Goal: Transaction & Acquisition: Book appointment/travel/reservation

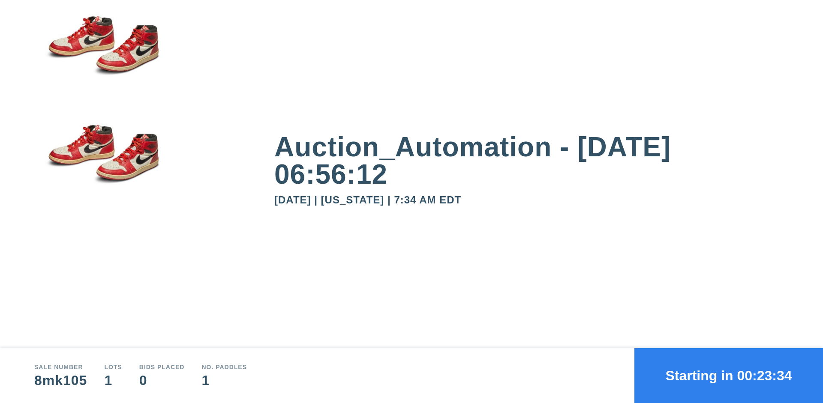
click at [729, 376] on button "Starting in 00:23:34" at bounding box center [728, 375] width 189 height 55
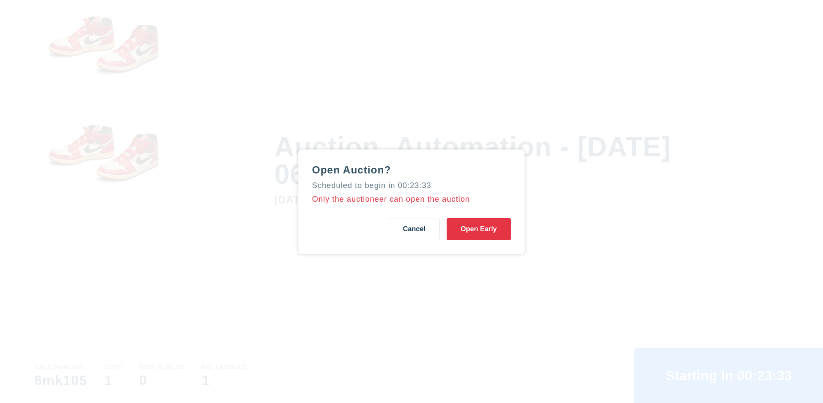
click at [479, 229] on button "Open Early" at bounding box center [479, 229] width 64 height 22
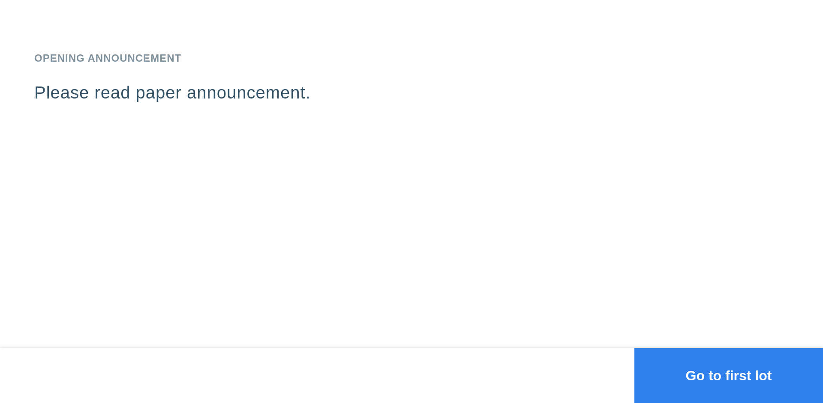
click at [729, 376] on button "Go to first lot" at bounding box center [728, 375] width 189 height 55
